Goal: Task Accomplishment & Management: Manage account settings

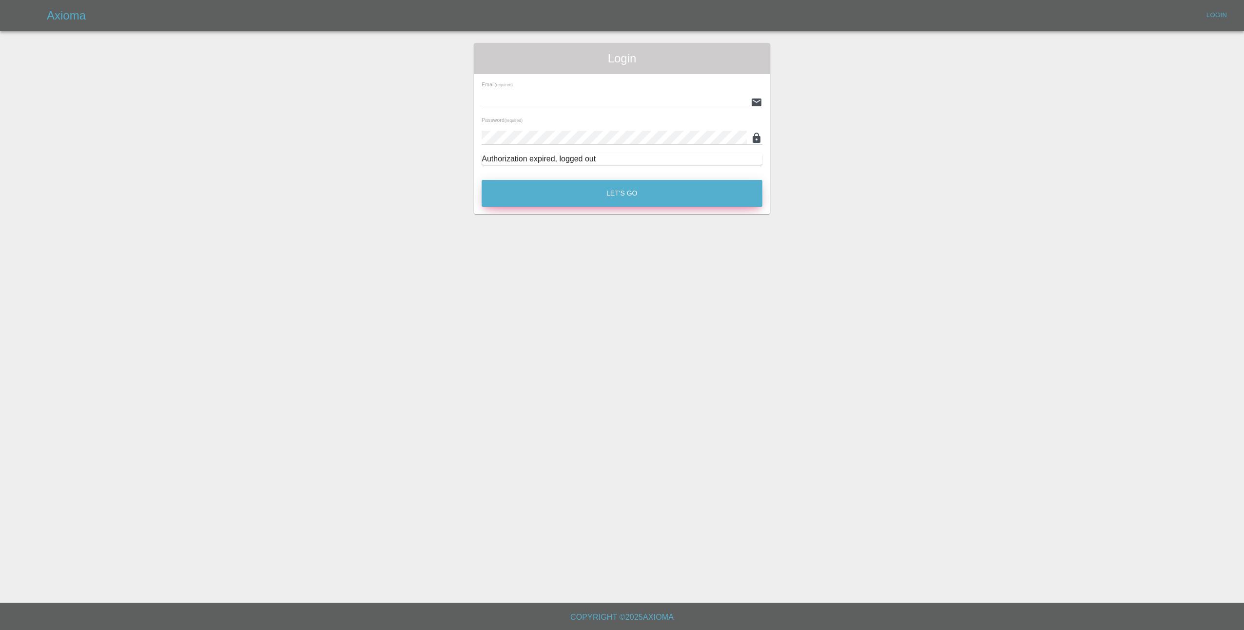
type input "[EMAIL_ADDRESS][DOMAIN_NAME]"
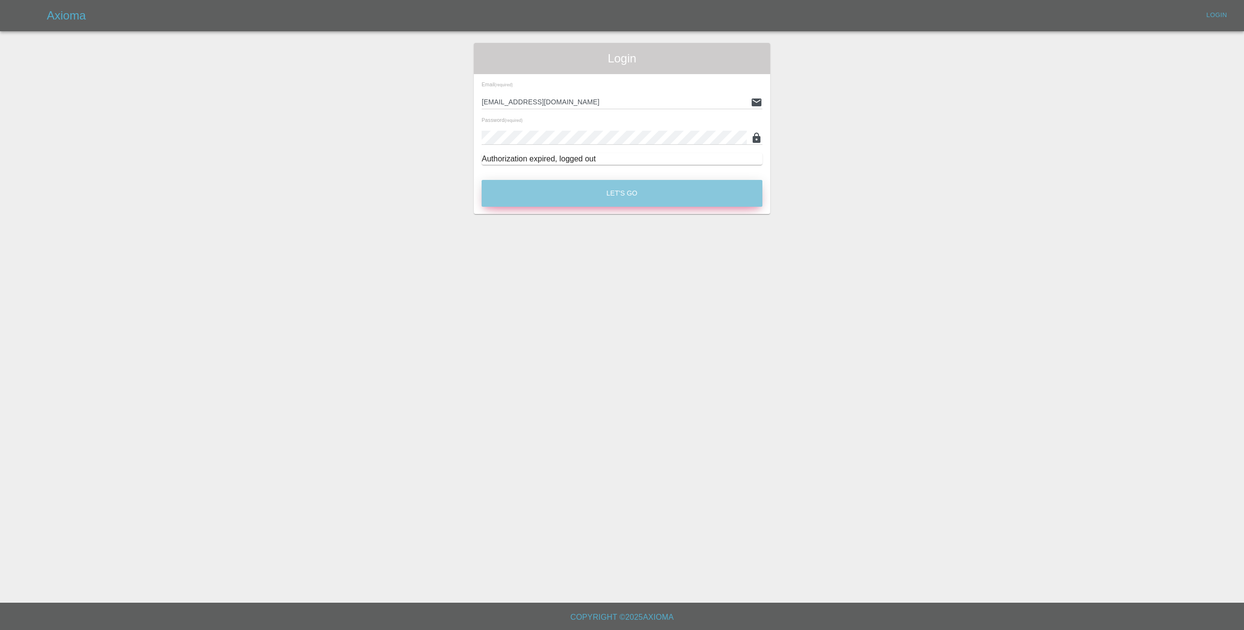
click at [626, 194] on button "Let's Go" at bounding box center [622, 193] width 281 height 27
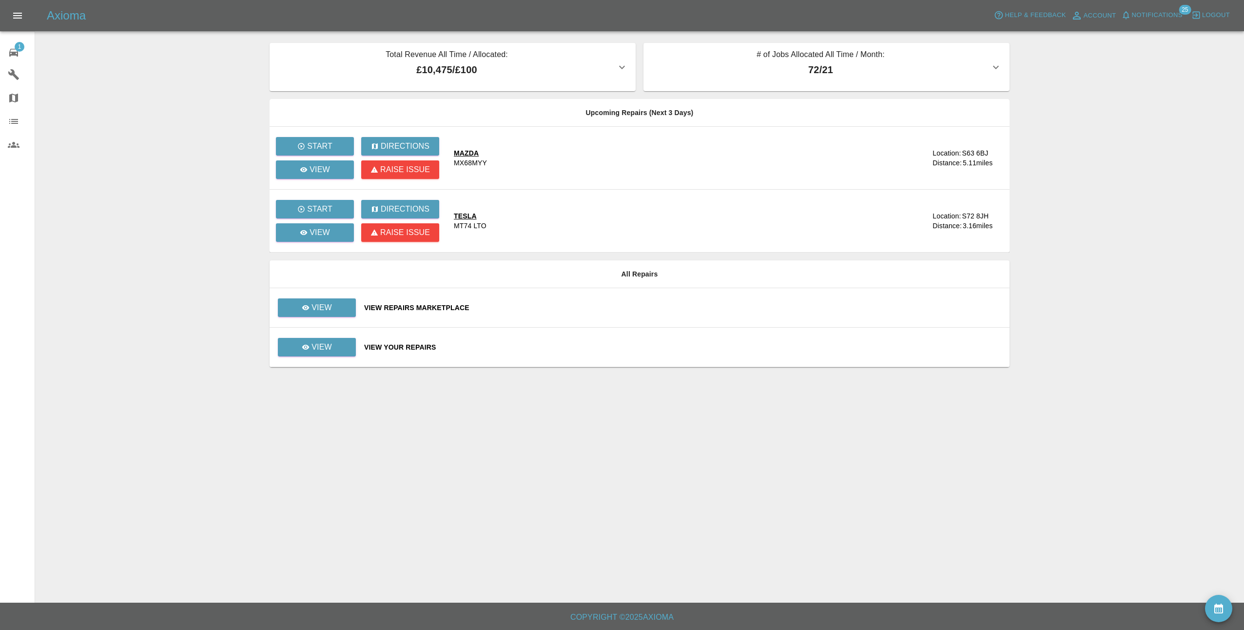
click at [1158, 6] on div "Axioma Help & Feedback Account Notifications 25 Logout" at bounding box center [622, 15] width 1244 height 31
click at [1159, 12] on span "Notifications" at bounding box center [1157, 15] width 51 height 11
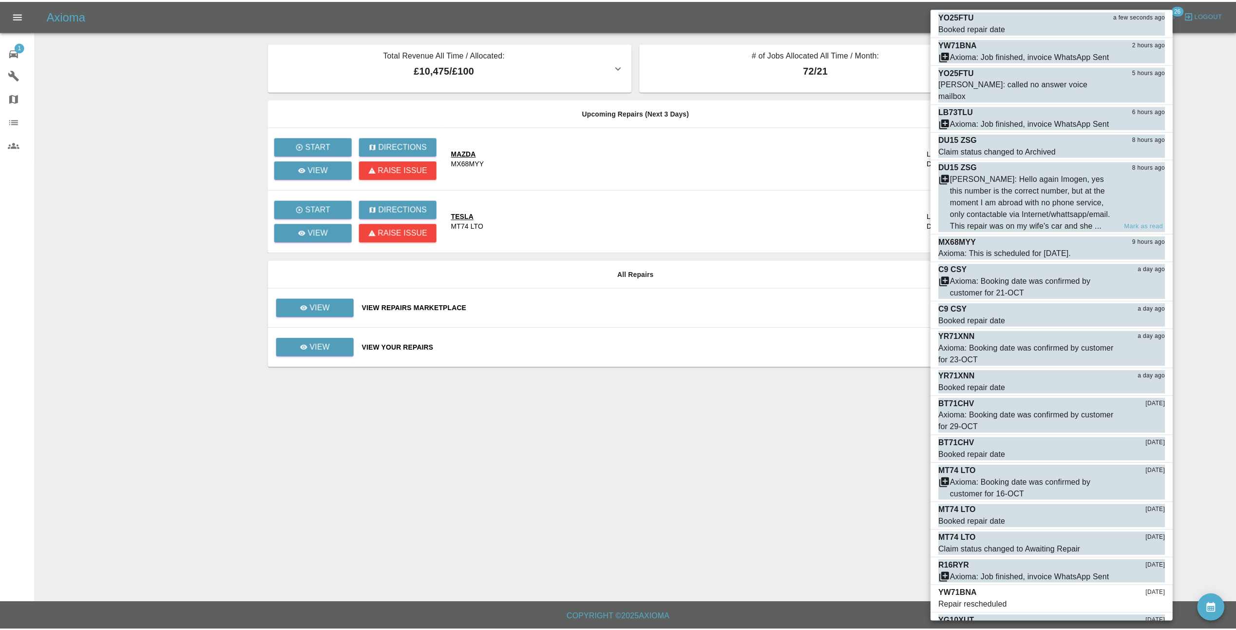
scroll to position [49, 0]
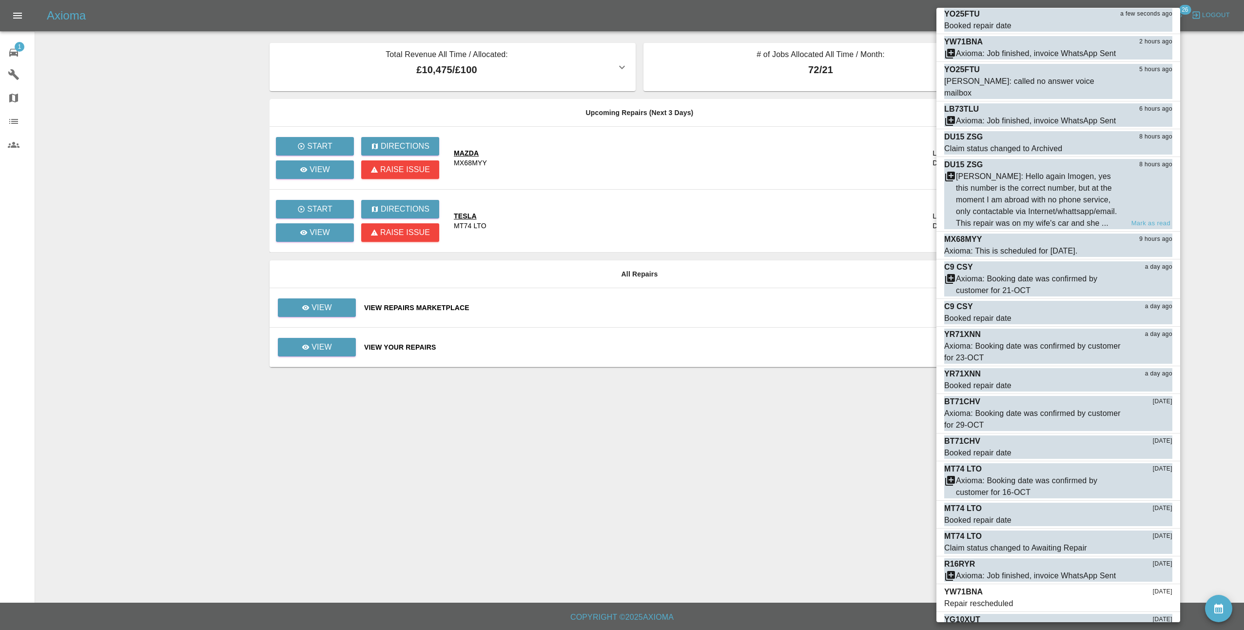
click at [1064, 191] on div "[PERSON_NAME]: Hello again Imogen, yes this number is the correct number, but a…" at bounding box center [1040, 200] width 168 height 58
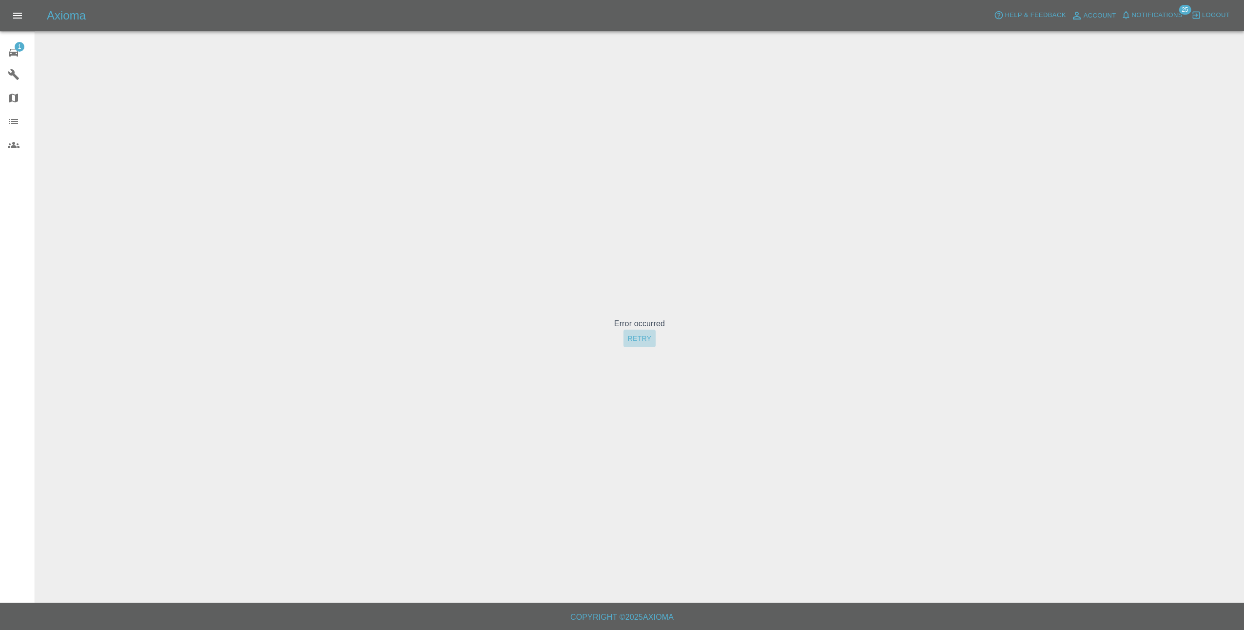
click at [640, 337] on button "Retry" at bounding box center [639, 338] width 32 height 18
click at [1147, 10] on span "Notifications" at bounding box center [1157, 15] width 51 height 11
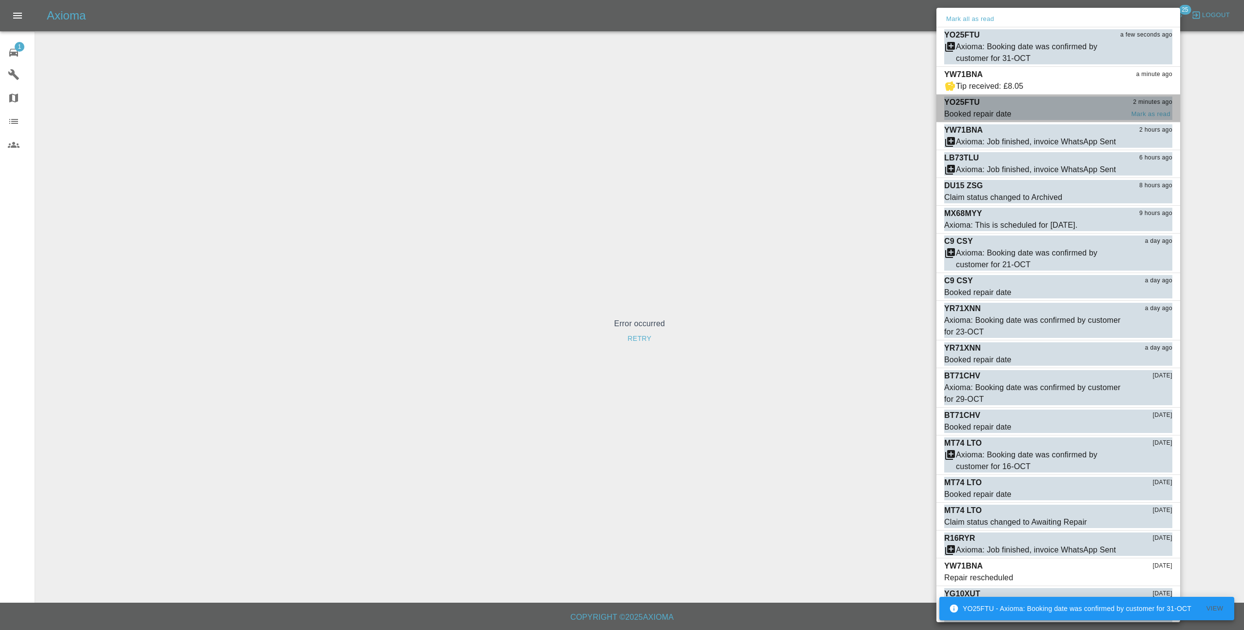
click at [1049, 105] on div "YO25FTU 2 minutes ago" at bounding box center [1058, 103] width 228 height 12
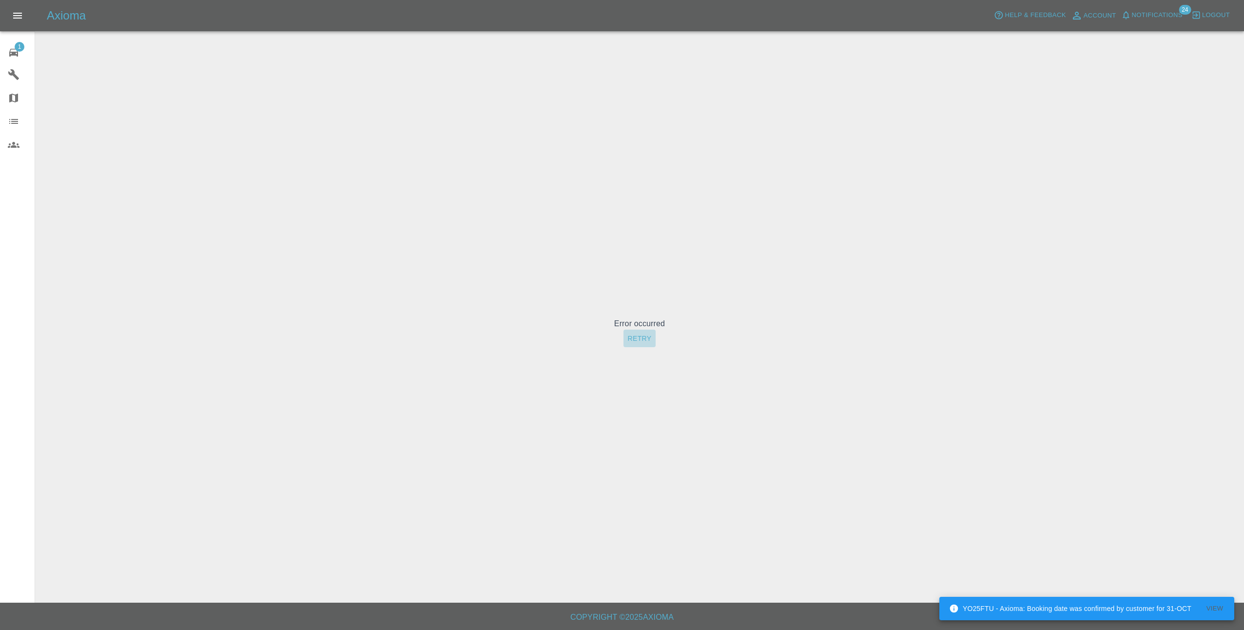
click at [635, 340] on button "Retry" at bounding box center [639, 338] width 32 height 18
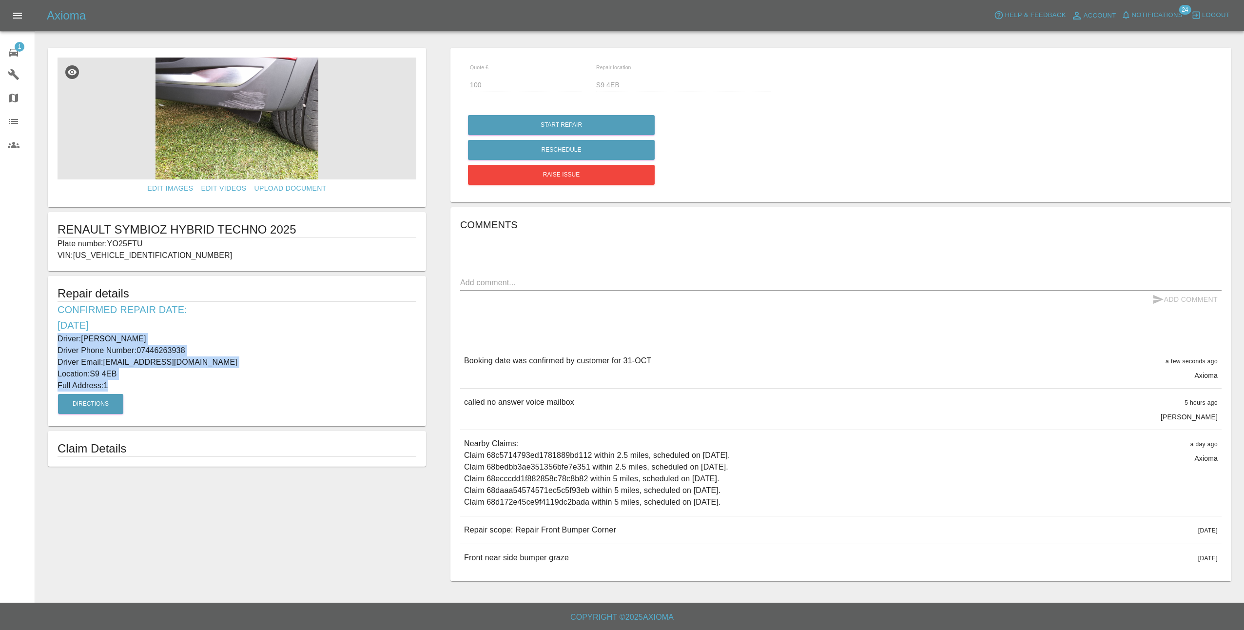
drag, startPoint x: 56, startPoint y: 338, endPoint x: 202, endPoint y: 388, distance: 154.1
click at [202, 388] on div "Repair details Confirmed Repair Date: [DATE] Driver: [PERSON_NAME] Driver Phone…" at bounding box center [237, 351] width 378 height 150
drag, startPoint x: 202, startPoint y: 388, endPoint x: 104, endPoint y: 355, distance: 103.1
copy div "Driver: [PERSON_NAME] Driver Phone Number: 07446263938 Driver Email: [EMAIL_ADD…"
click at [18, 52] on icon at bounding box center [13, 53] width 9 height 8
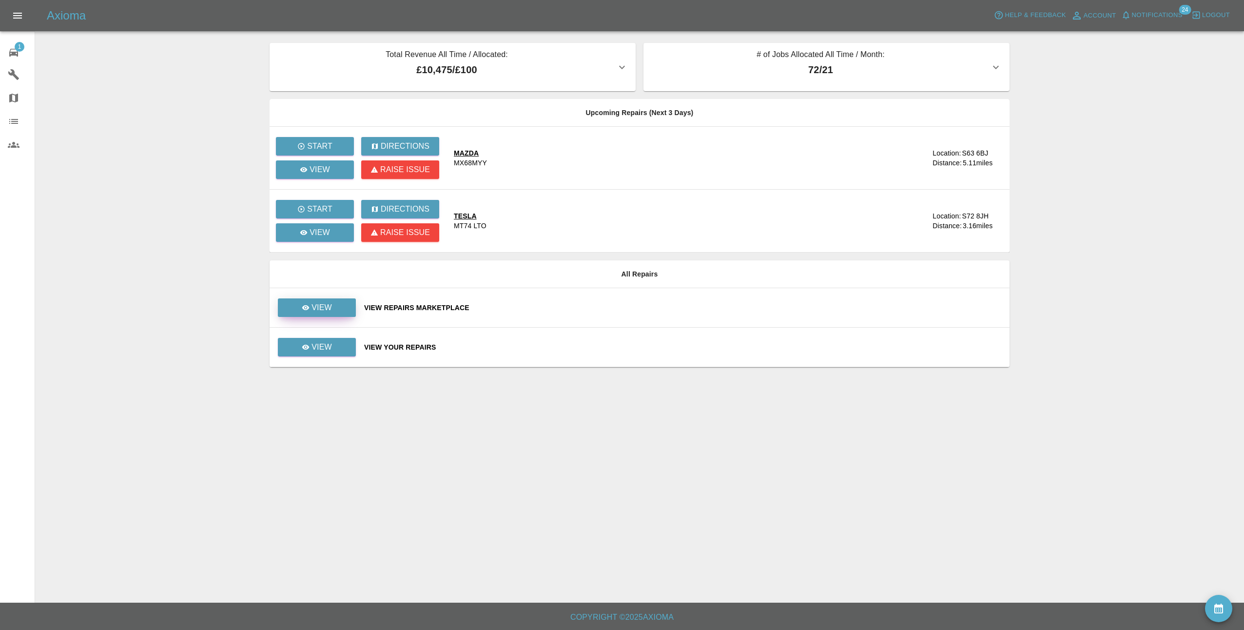
click at [317, 308] on p "View" at bounding box center [321, 308] width 20 height 12
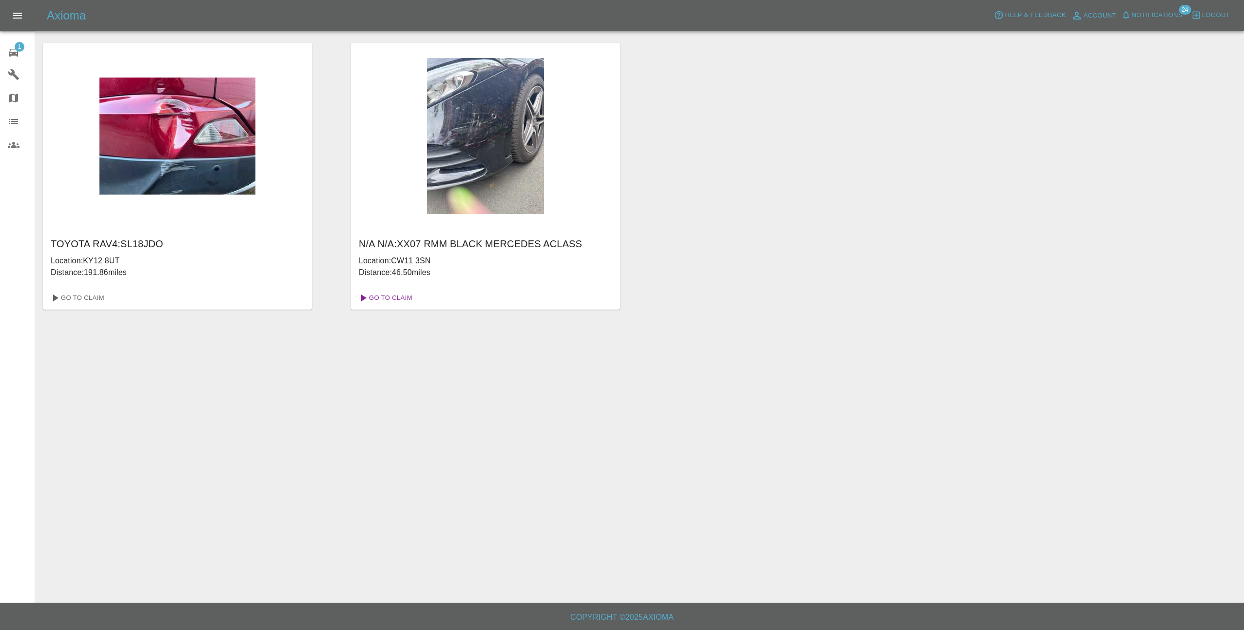
click at [387, 297] on link "Go To Claim" at bounding box center [385, 298] width 60 height 16
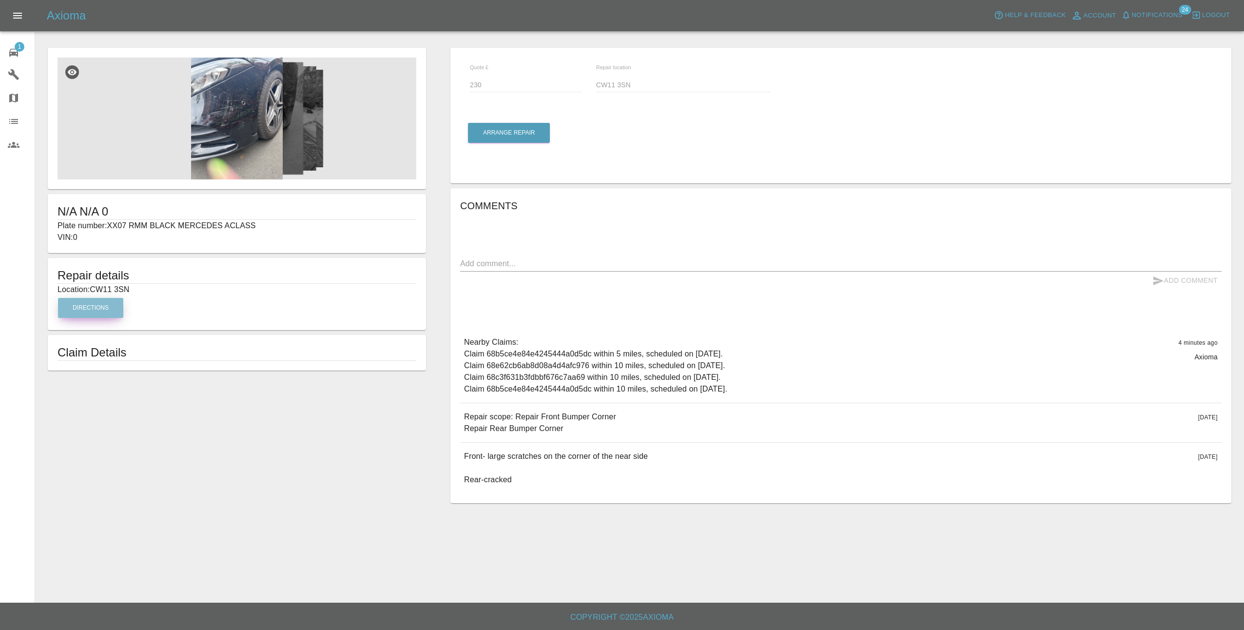
click at [91, 309] on button "Directions" at bounding box center [90, 308] width 65 height 20
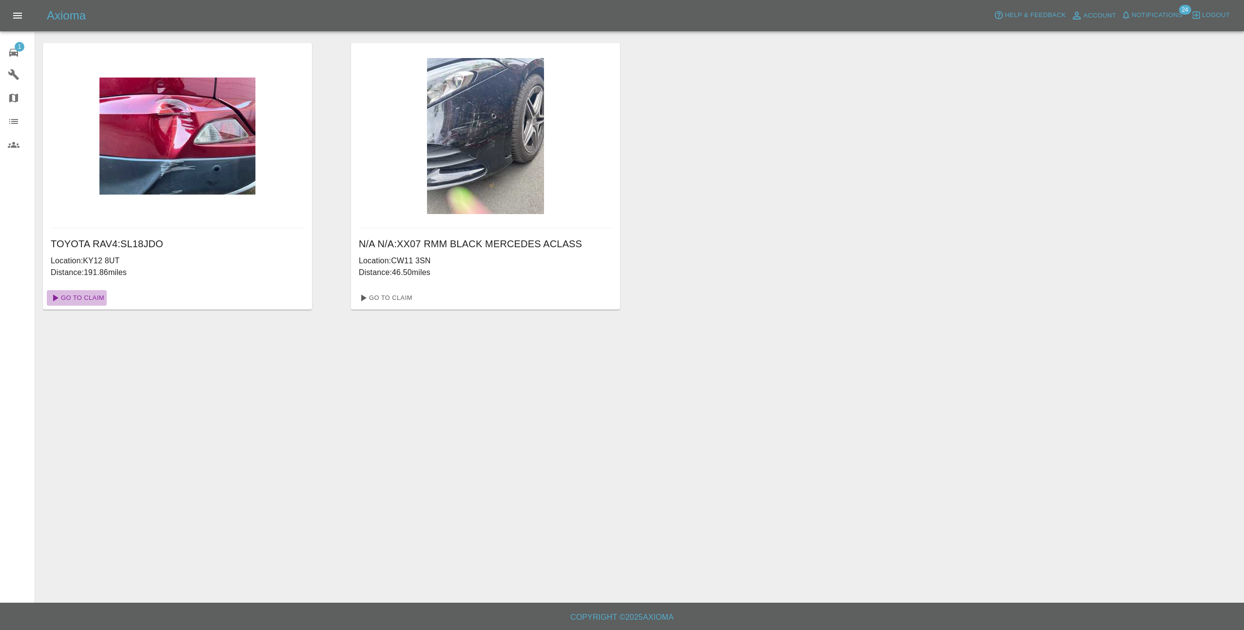
click at [91, 297] on link "Go To Claim" at bounding box center [77, 298] width 60 height 16
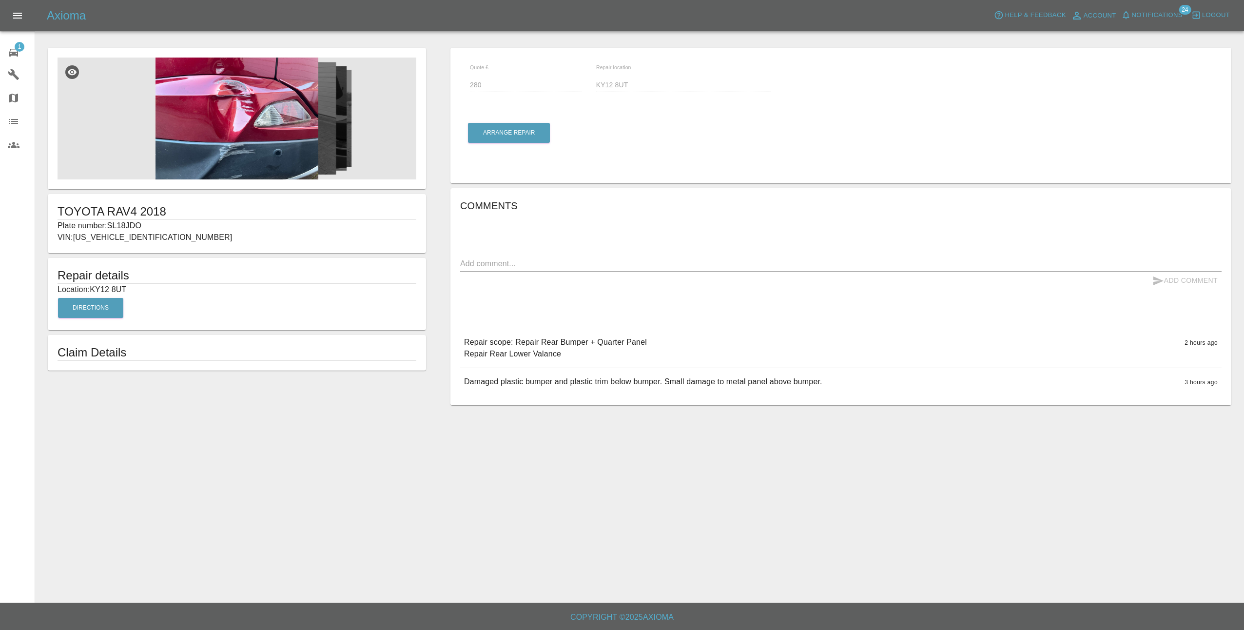
click at [220, 104] on img at bounding box center [237, 119] width 359 height 122
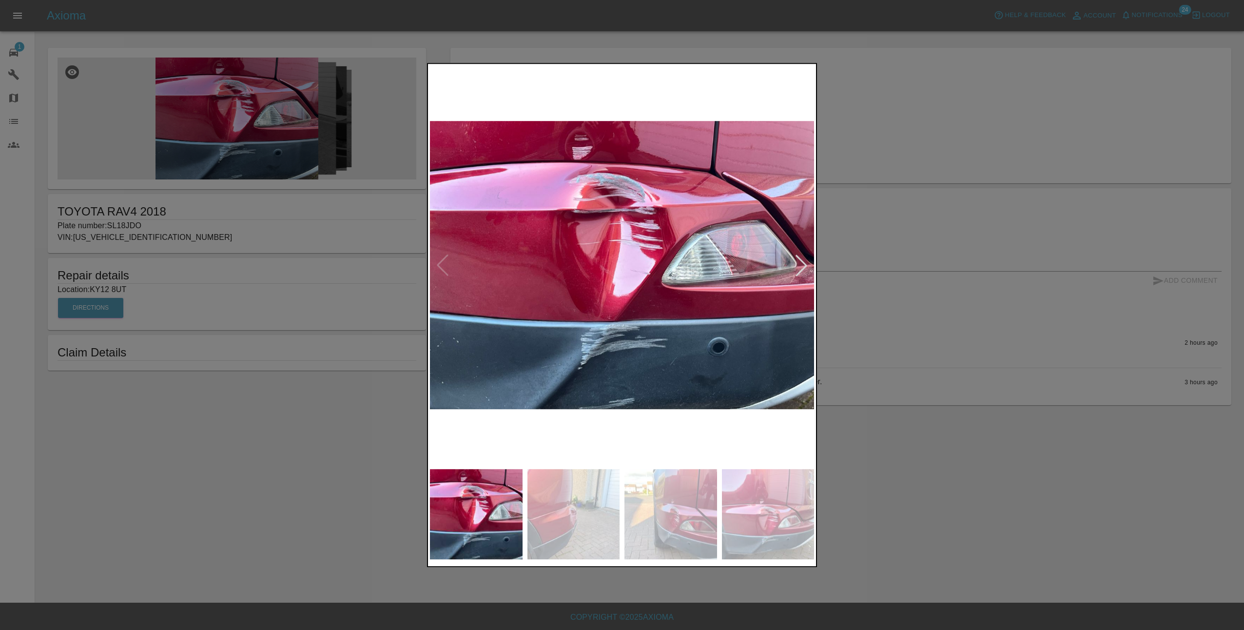
click at [802, 261] on div at bounding box center [801, 264] width 21 height 21
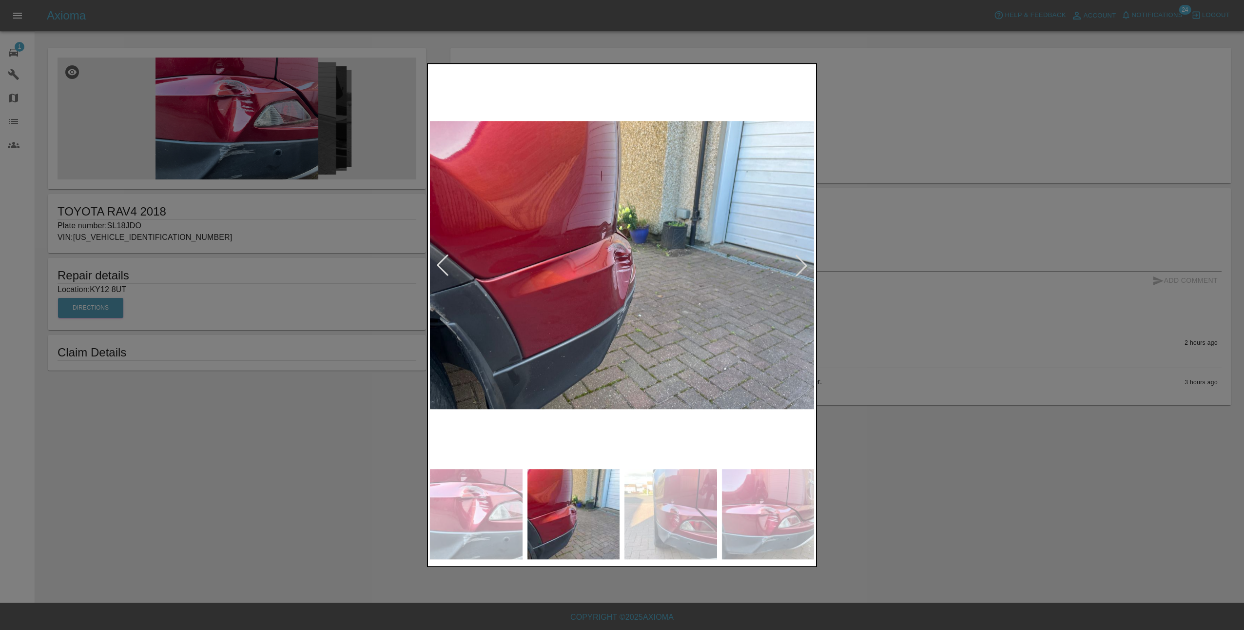
click at [802, 261] on div at bounding box center [801, 264] width 21 height 21
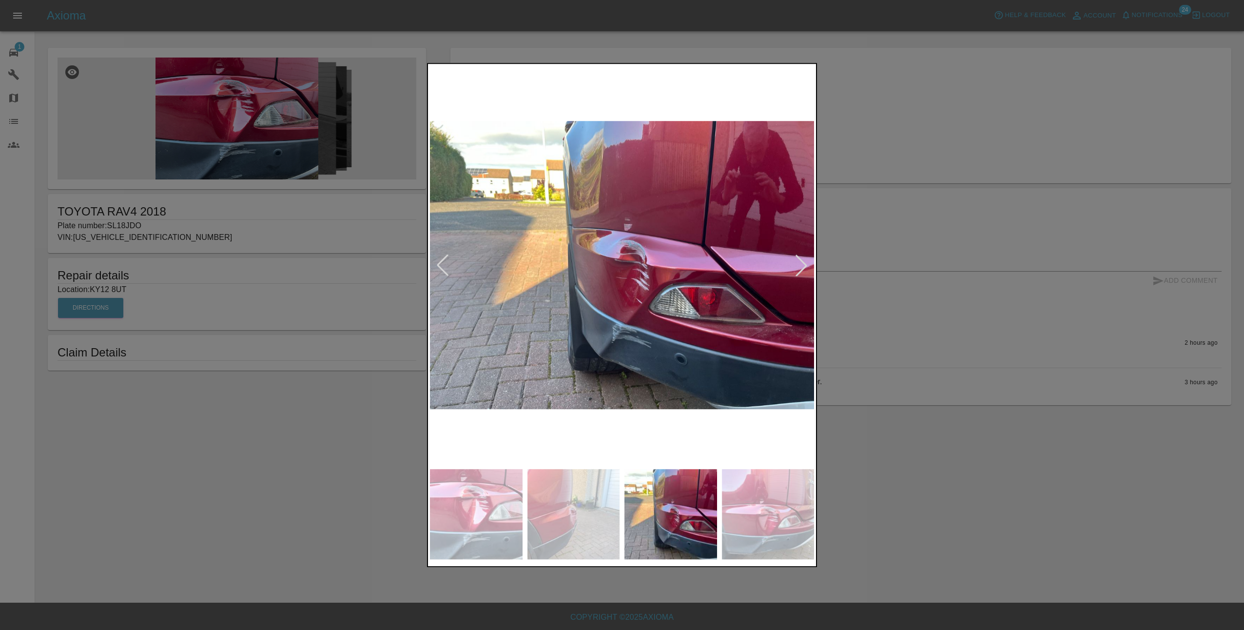
click at [801, 267] on div at bounding box center [801, 264] width 21 height 21
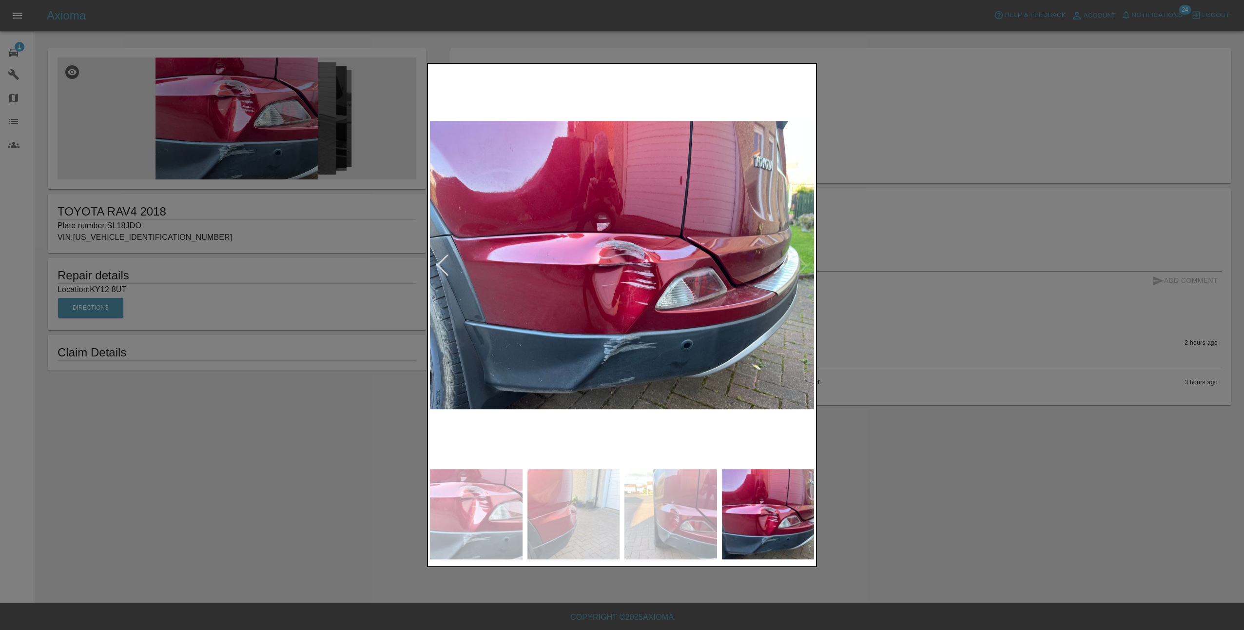
click at [801, 267] on img at bounding box center [622, 265] width 384 height 398
click at [823, 271] on div at bounding box center [622, 315] width 1244 height 630
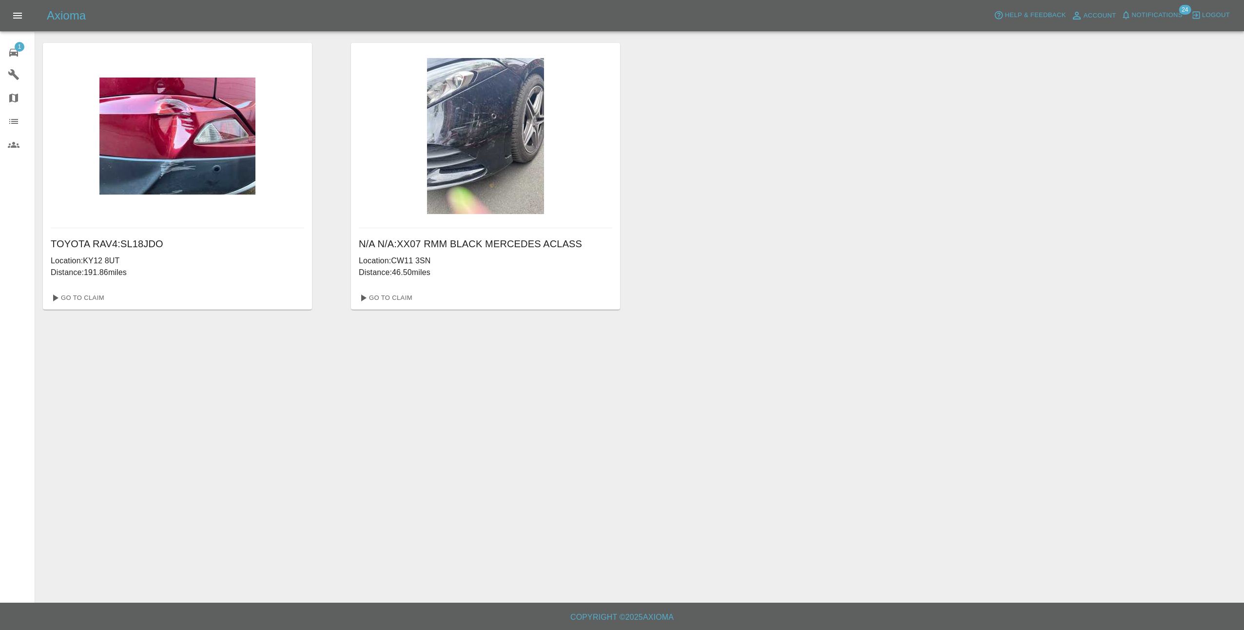
click at [12, 18] on icon "Open drawer" at bounding box center [18, 16] width 12 height 12
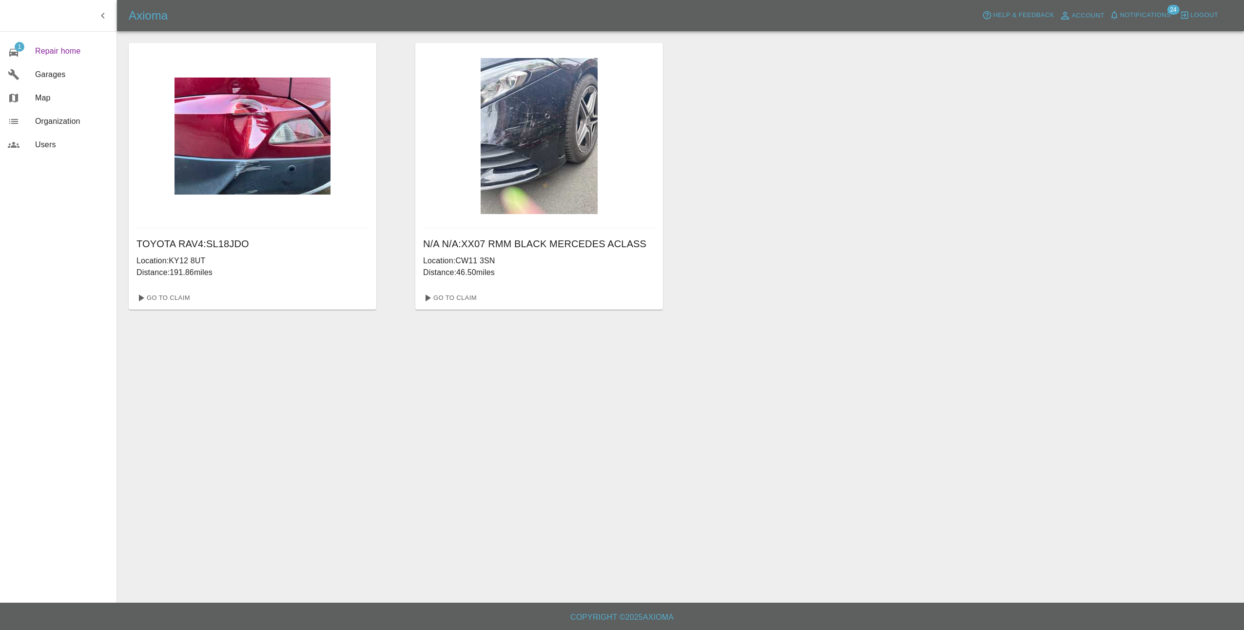
click at [67, 49] on span "Repair home" at bounding box center [72, 51] width 74 height 12
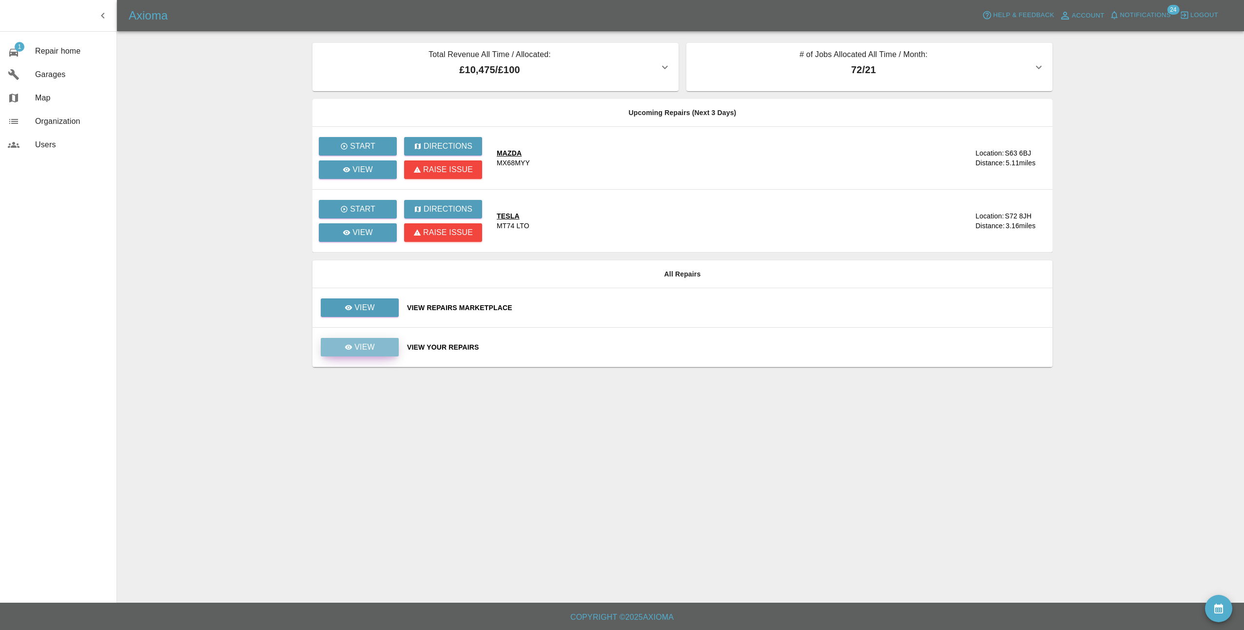
click at [378, 348] on link "View" at bounding box center [360, 347] width 78 height 19
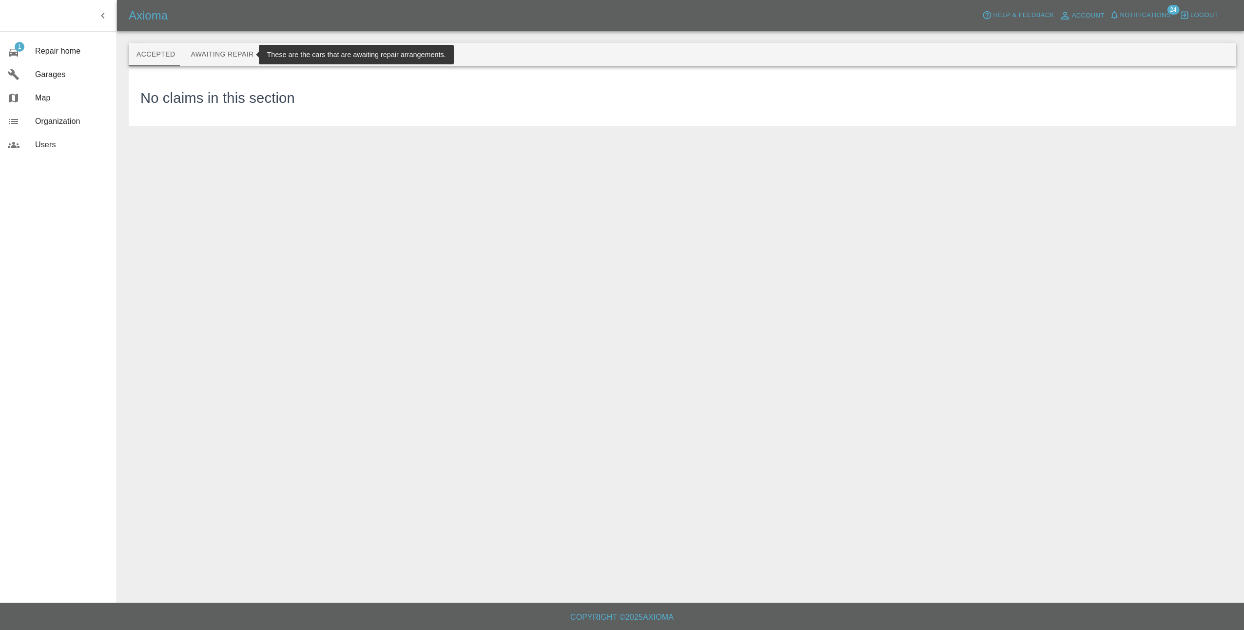
click at [242, 59] on button "Awaiting Repair" at bounding box center [222, 54] width 78 height 23
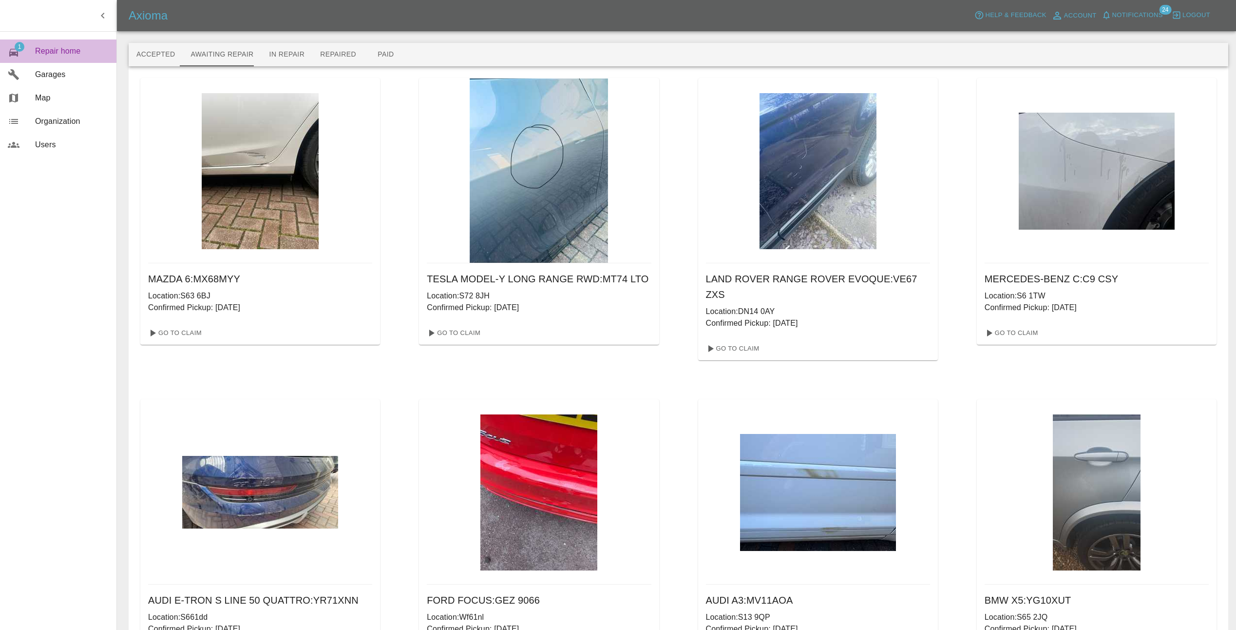
click at [51, 51] on span "Repair home" at bounding box center [72, 51] width 74 height 12
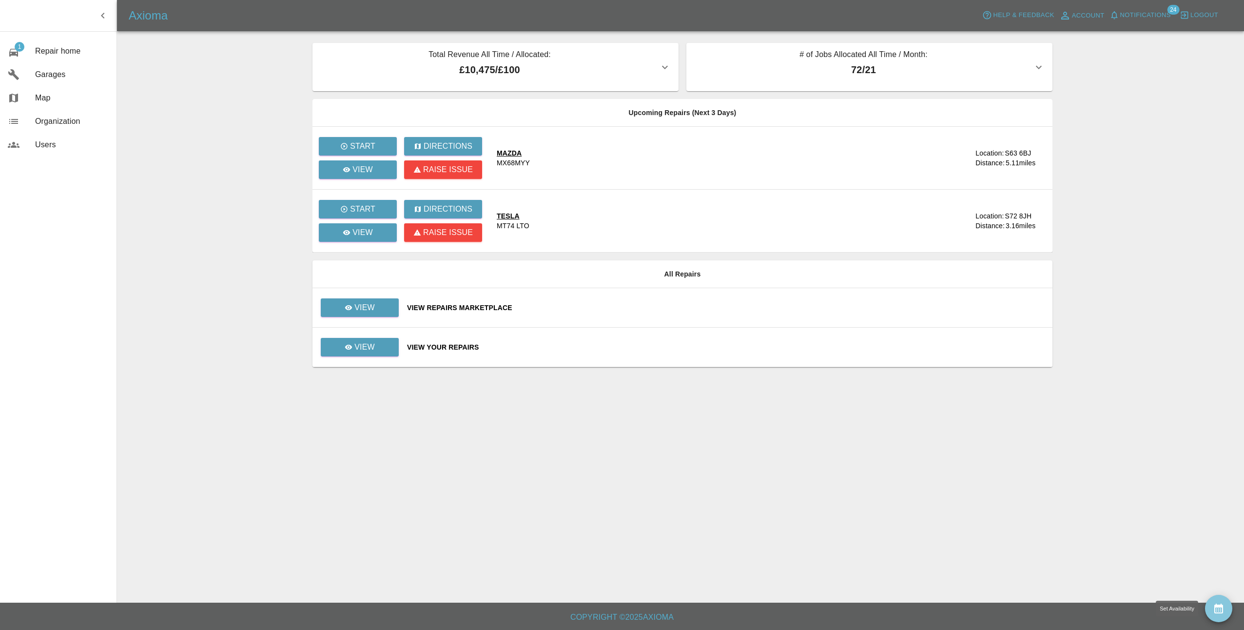
click at [1217, 612] on icon "availability" at bounding box center [1218, 608] width 9 height 10
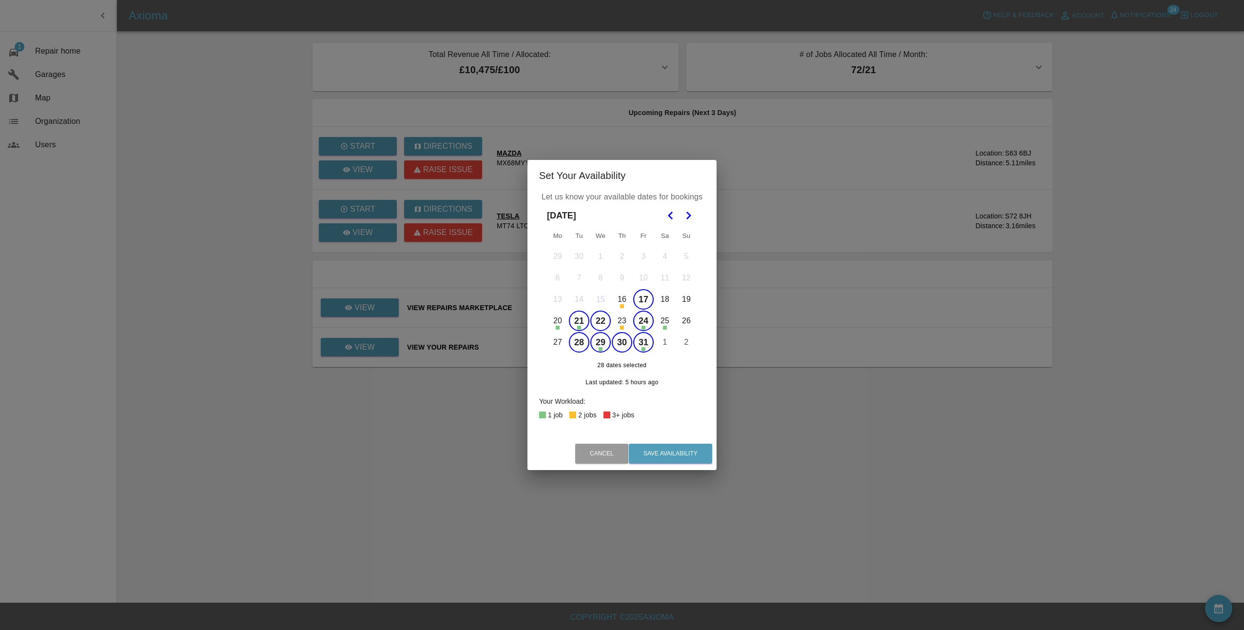
click at [687, 211] on icon "Go to the Next Month" at bounding box center [688, 216] width 12 height 12
click at [620, 274] on button "6" at bounding box center [622, 278] width 20 height 20
click at [665, 454] on button "Save Availability" at bounding box center [670, 454] width 83 height 20
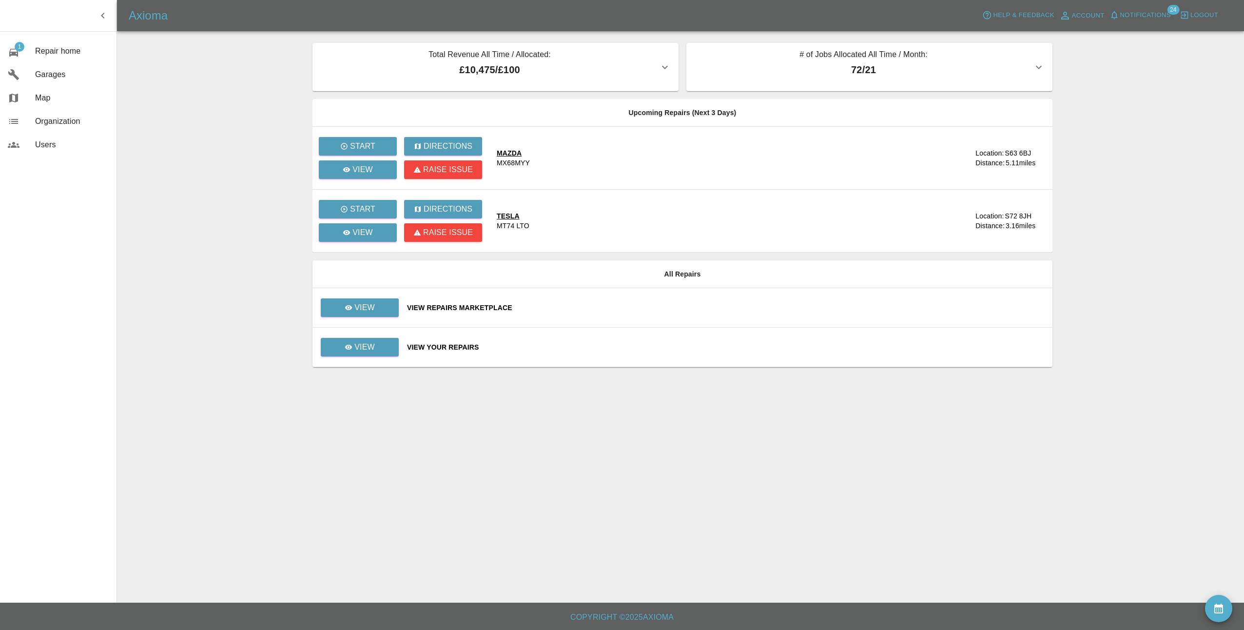
click at [1139, 17] on span "Notifications" at bounding box center [1145, 15] width 51 height 11
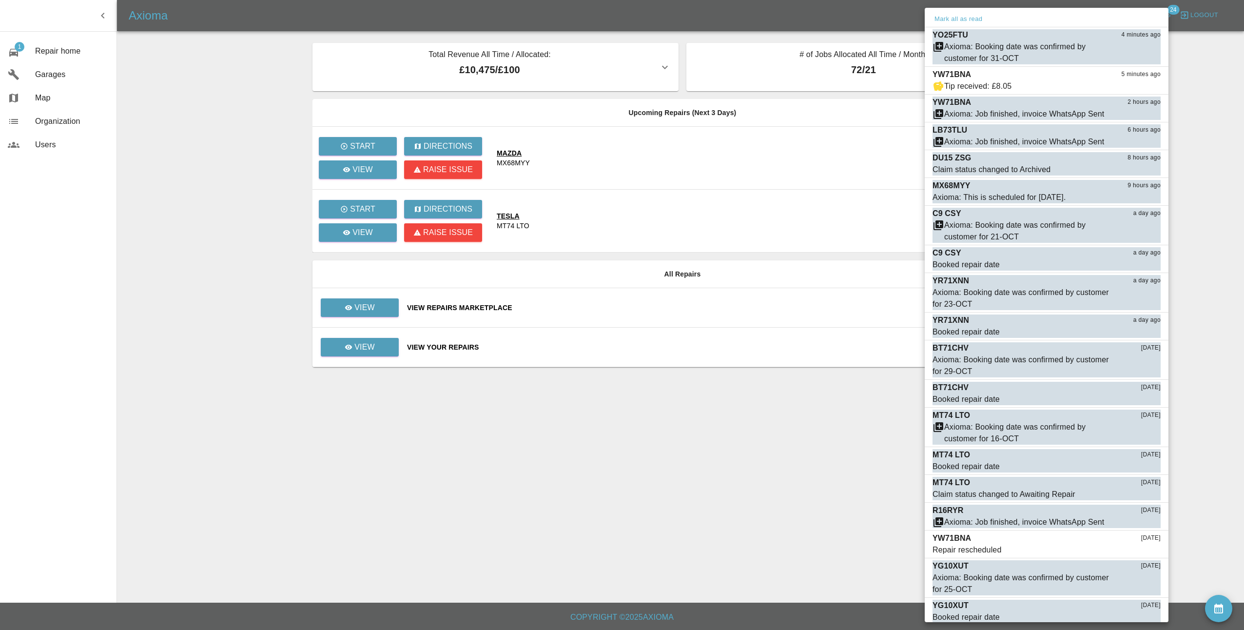
click at [769, 337] on div at bounding box center [622, 315] width 1244 height 630
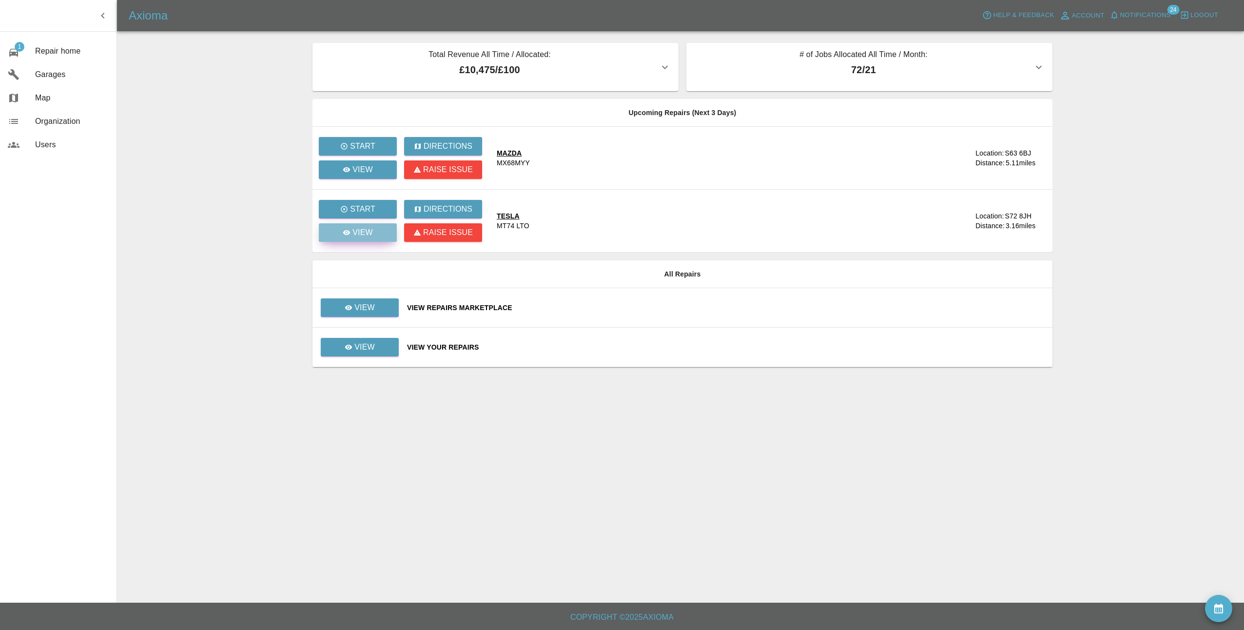
click at [374, 231] on link "View" at bounding box center [358, 232] width 78 height 19
click at [380, 348] on link "View" at bounding box center [360, 347] width 78 height 19
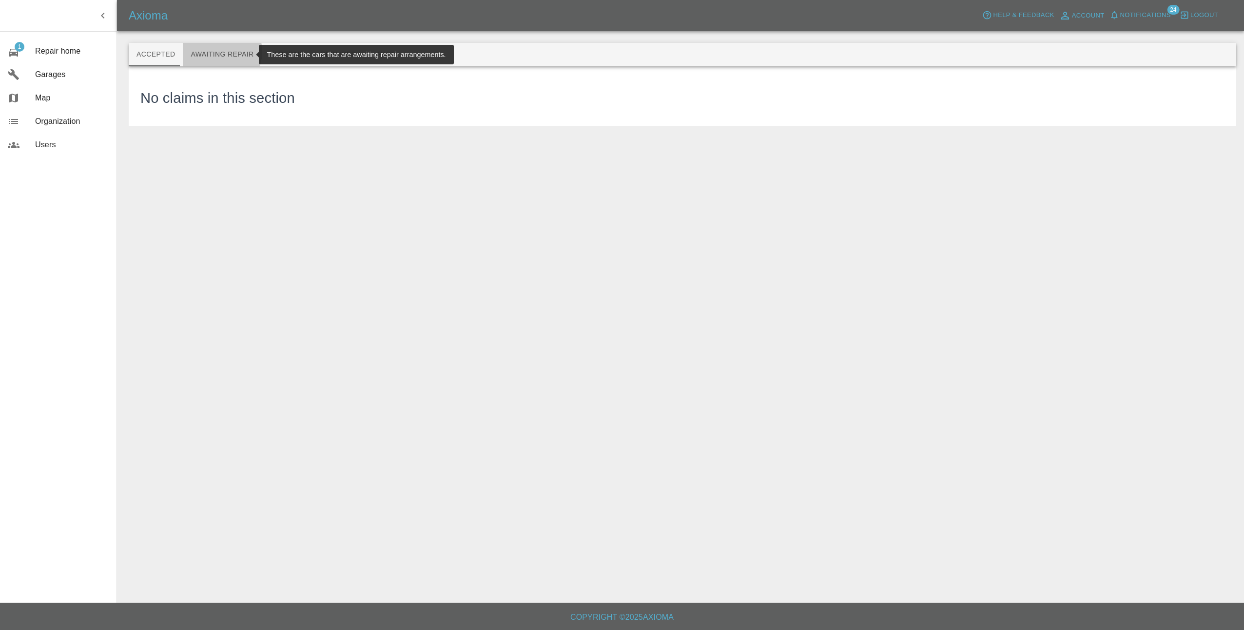
click at [218, 52] on button "Awaiting Repair" at bounding box center [222, 54] width 78 height 23
